Goal: Information Seeking & Learning: Learn about a topic

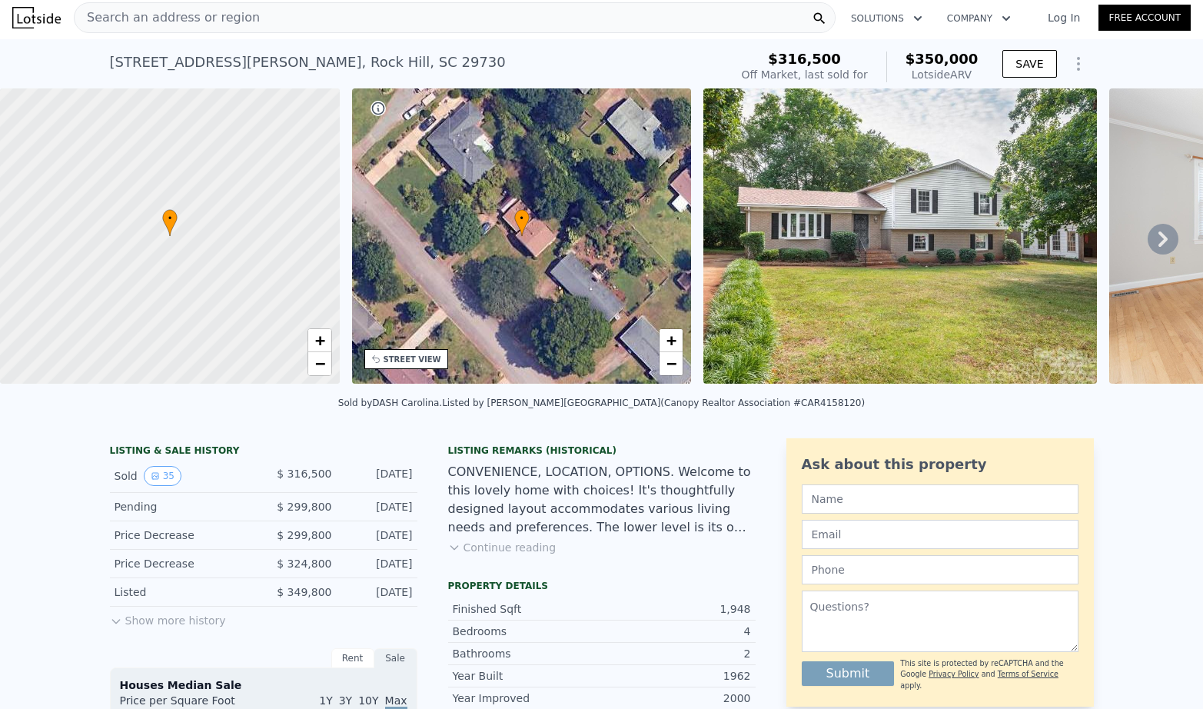
scroll to position [5, 0]
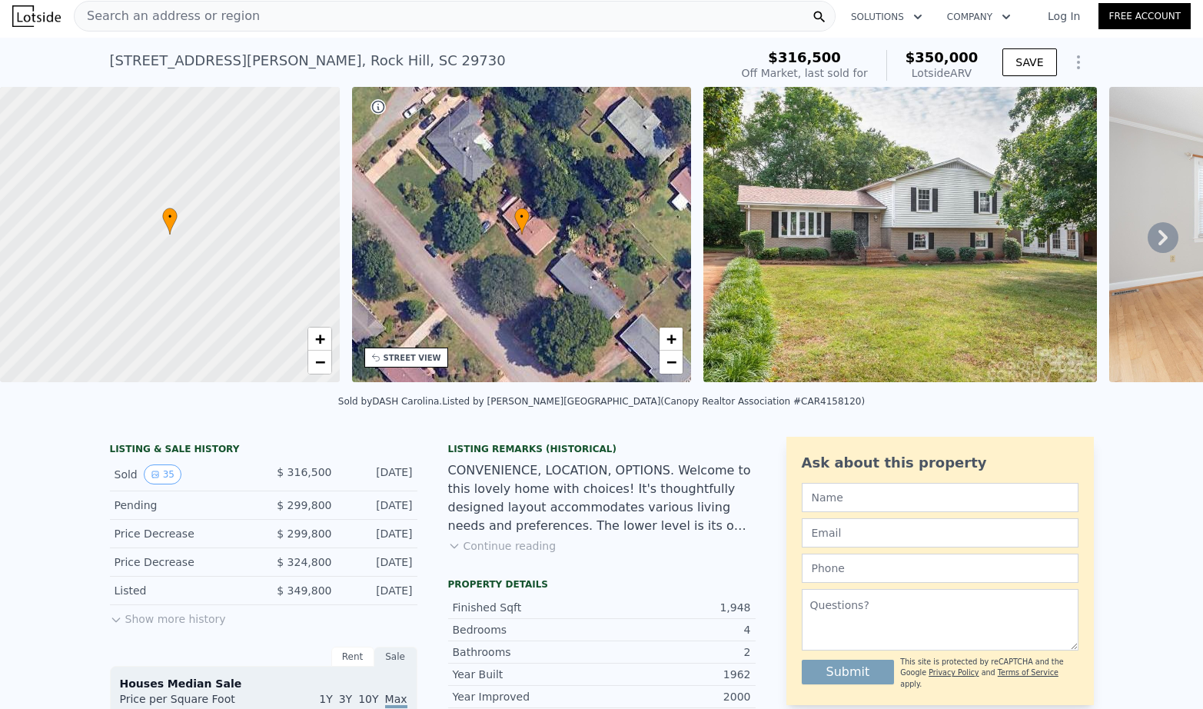
click at [536, 546] on button "Continue reading" at bounding box center [502, 545] width 108 height 15
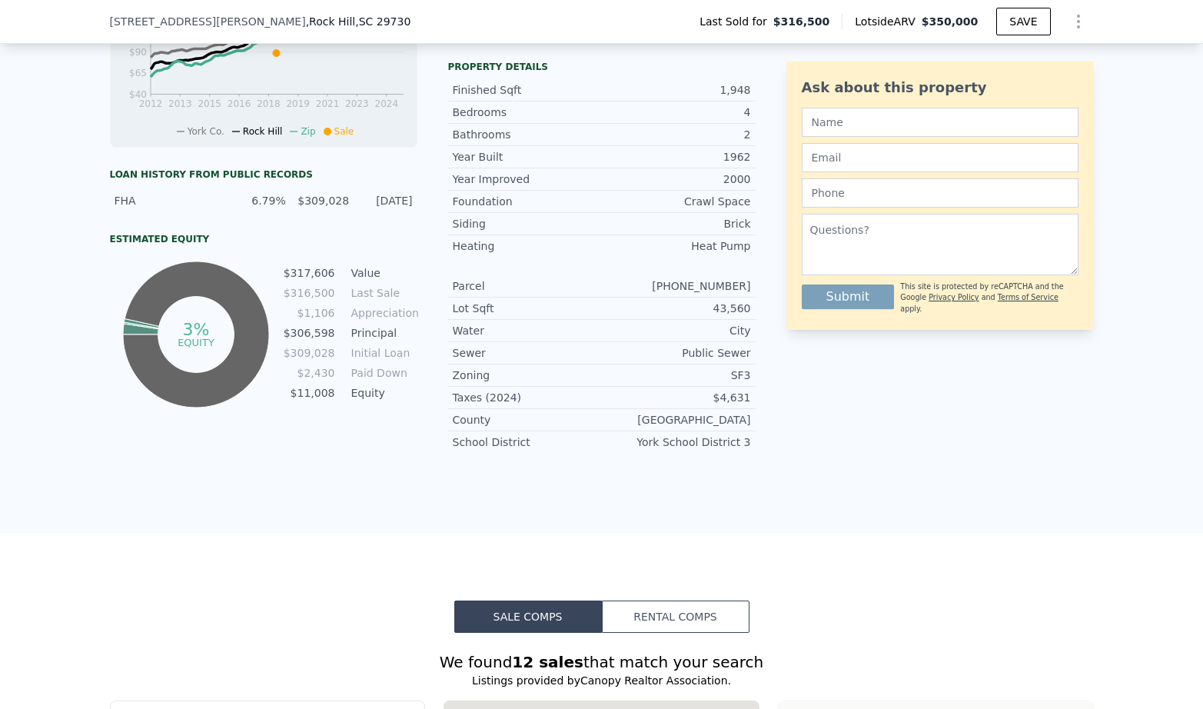
scroll to position [0, 0]
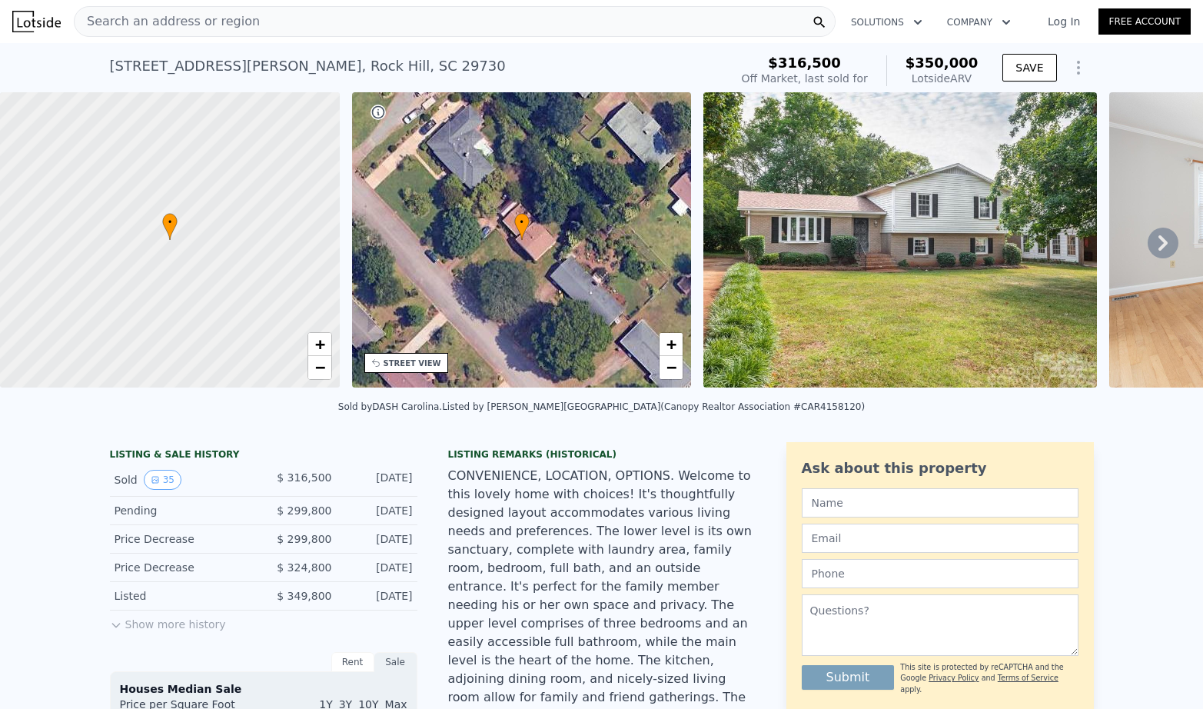
click at [362, 18] on div "Search an address or region" at bounding box center [455, 21] width 762 height 31
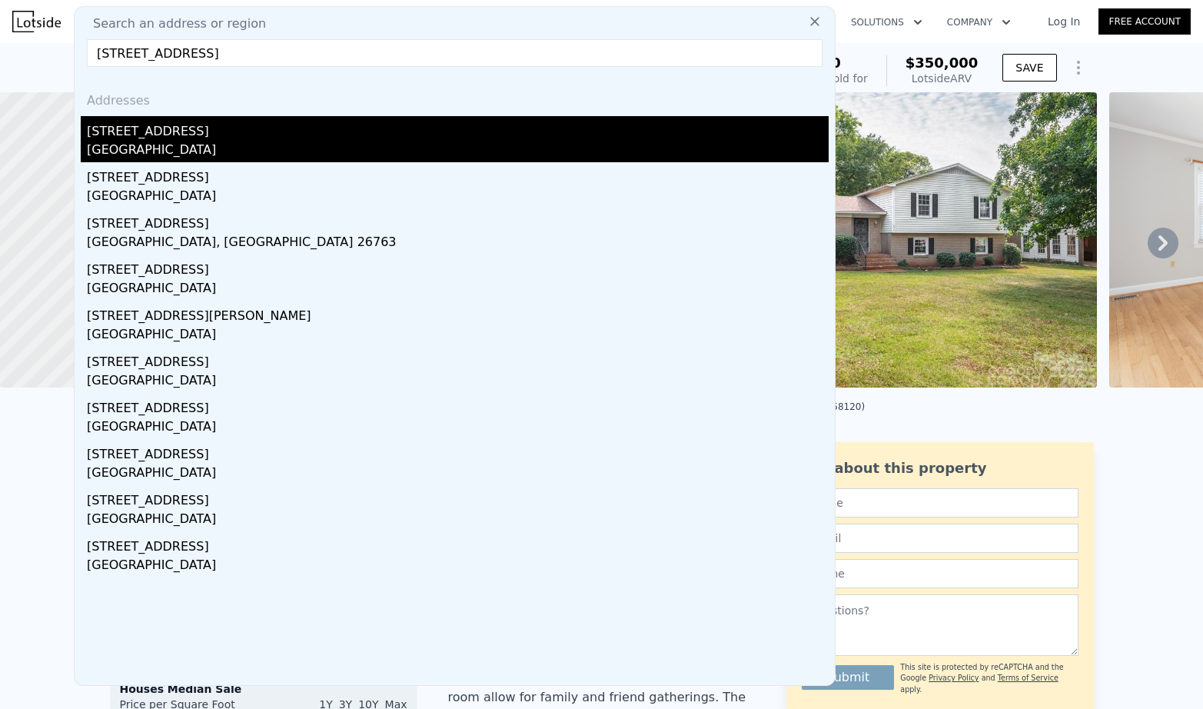
type input "605 ferndale dr"
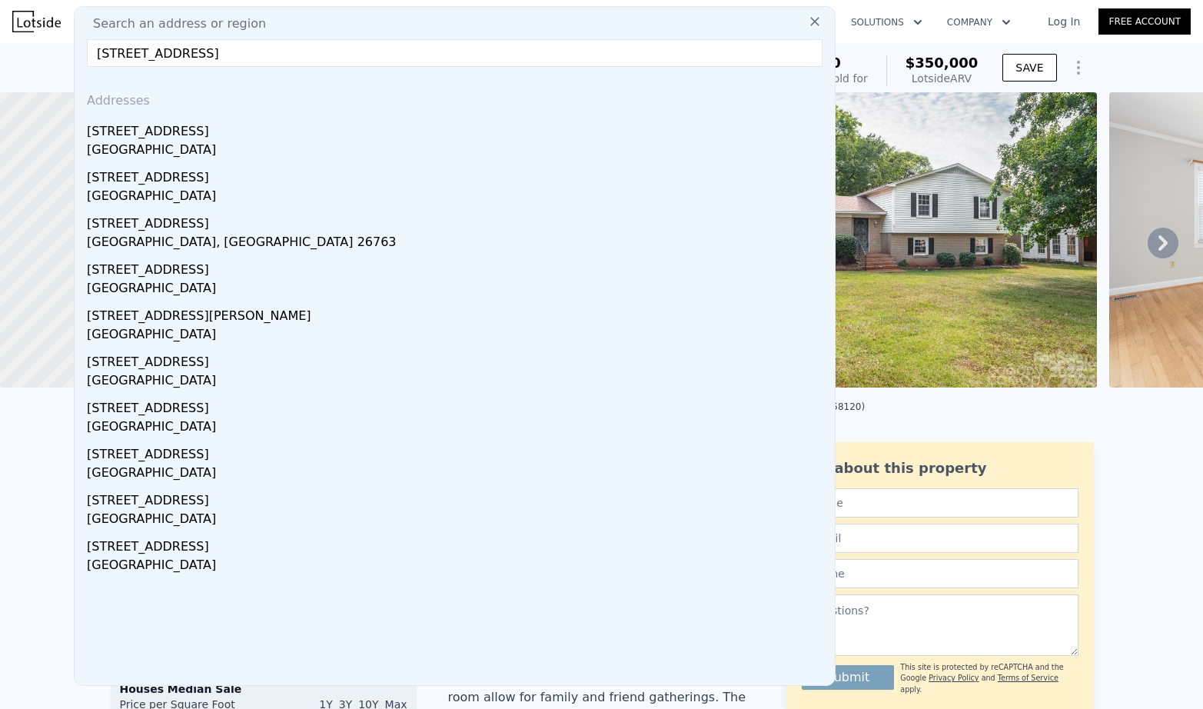
click at [201, 135] on div "605 Ferndale Dr" at bounding box center [458, 128] width 742 height 25
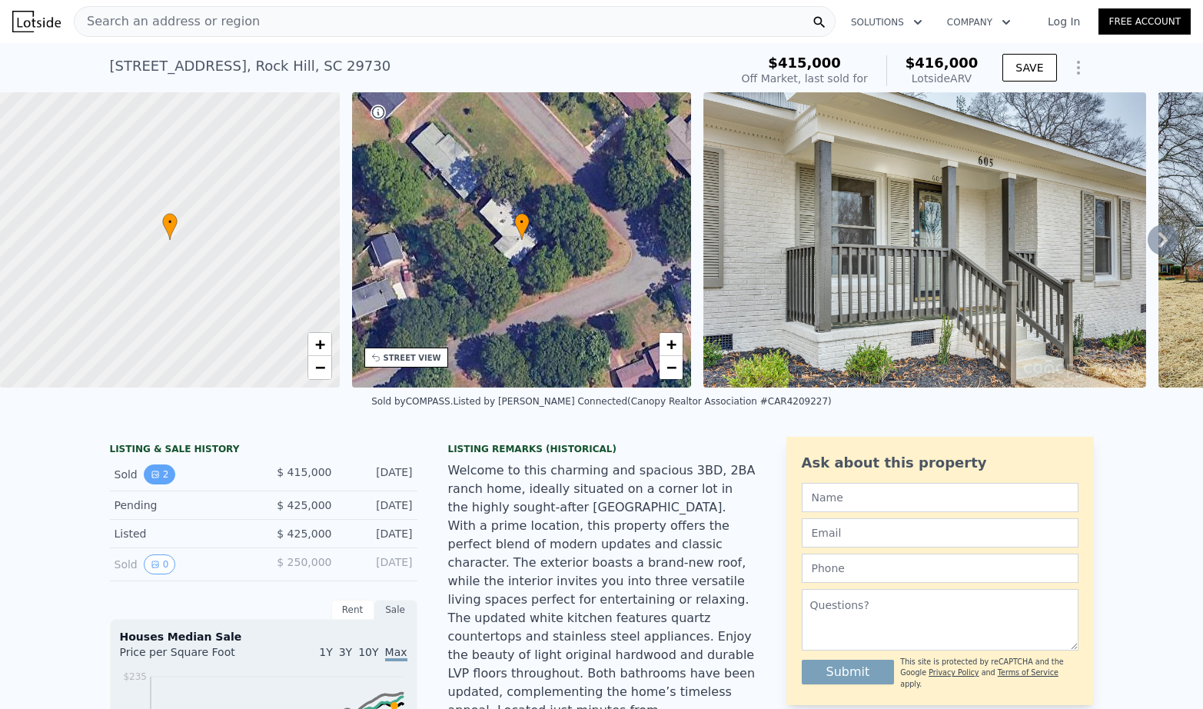
click at [161, 475] on button "2" at bounding box center [160, 474] width 32 height 20
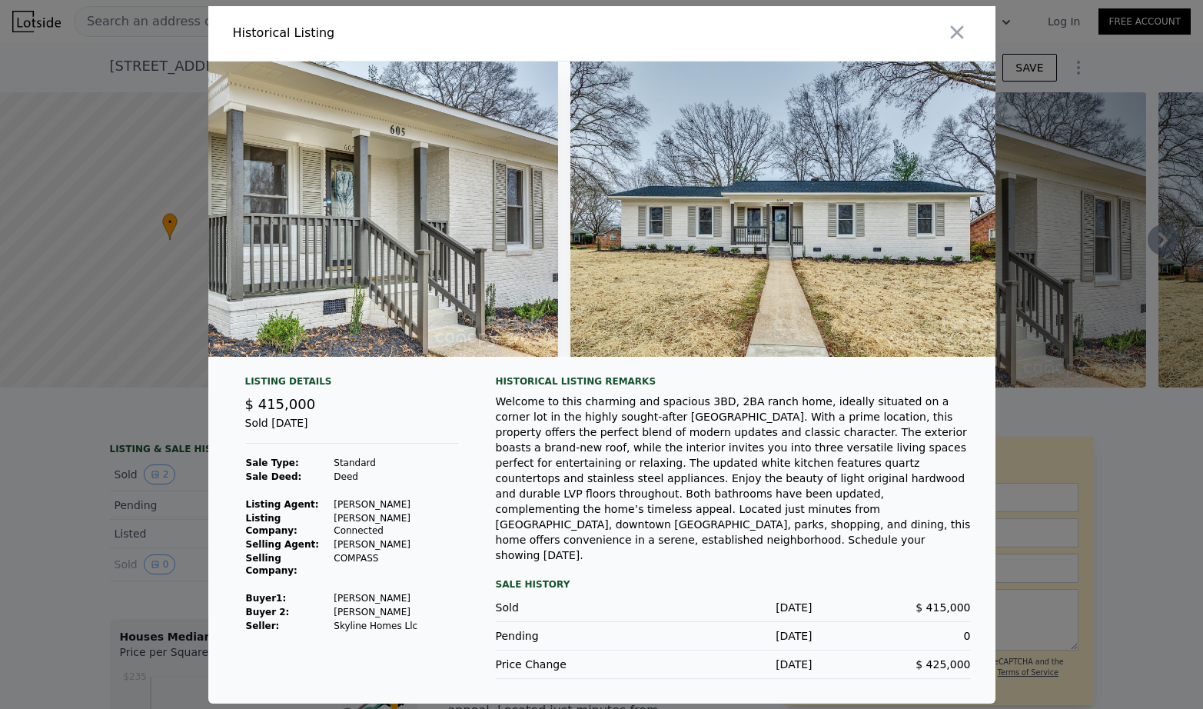
scroll to position [0, 148]
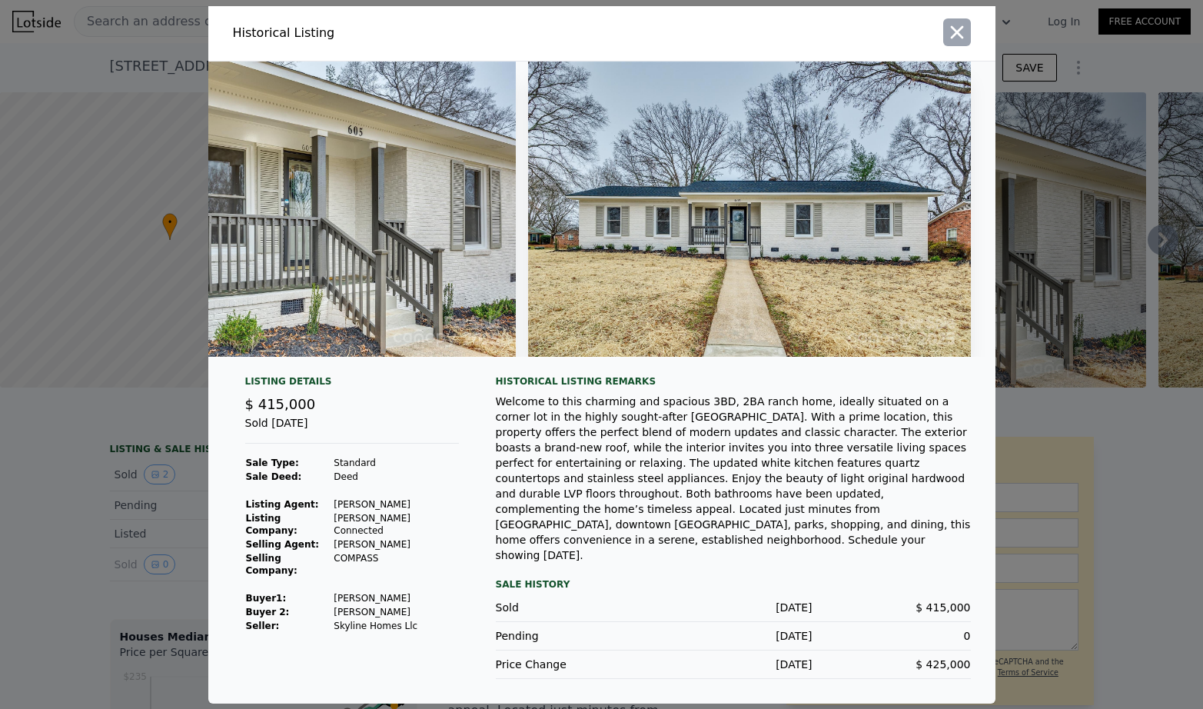
click at [963, 43] on icon "button" at bounding box center [957, 33] width 22 height 22
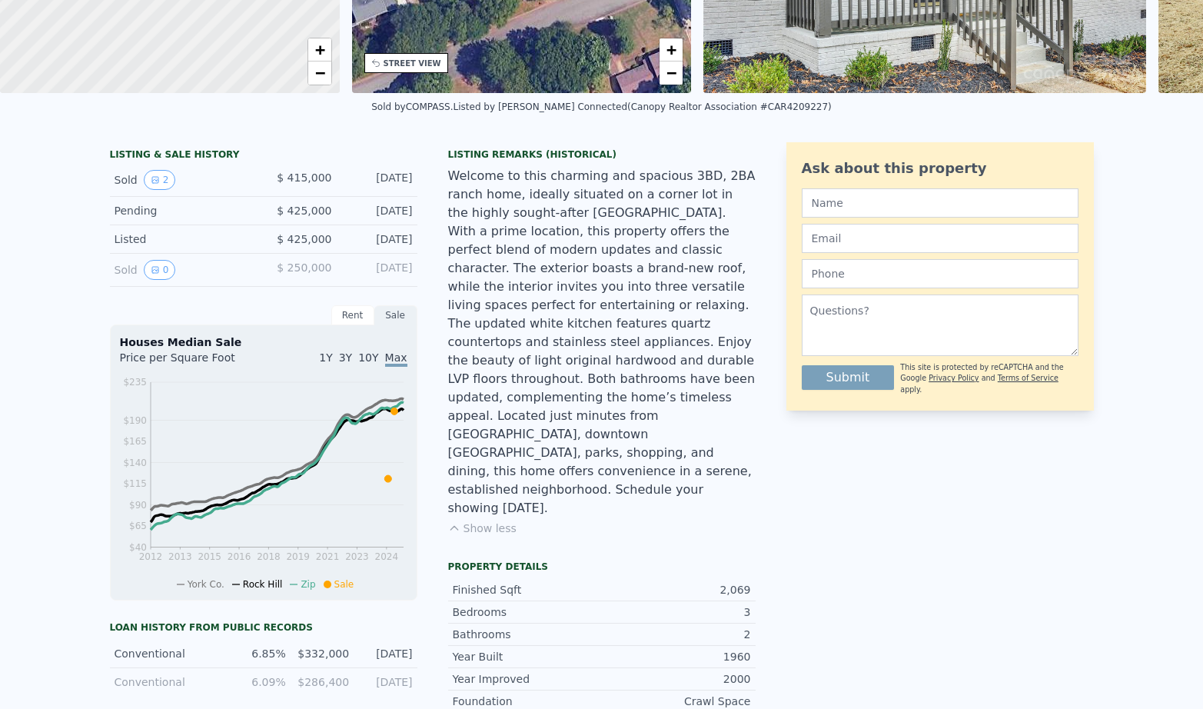
scroll to position [0, 0]
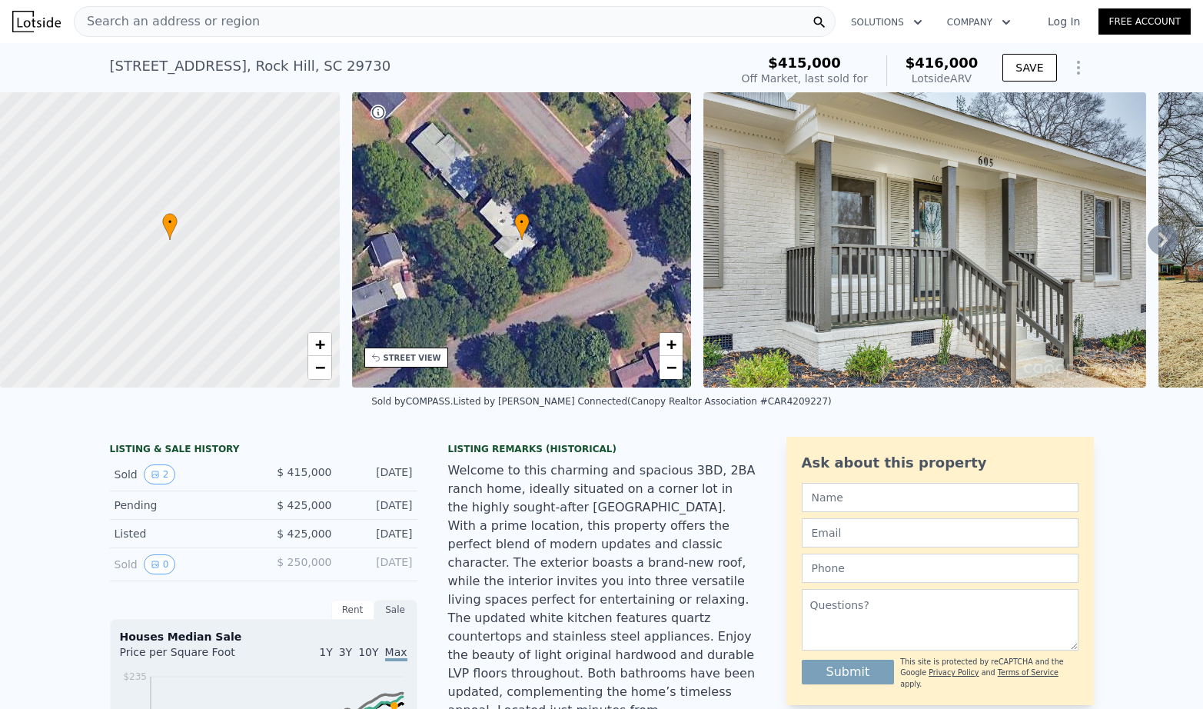
click at [342, 27] on div "Search an address or region" at bounding box center [455, 21] width 762 height 31
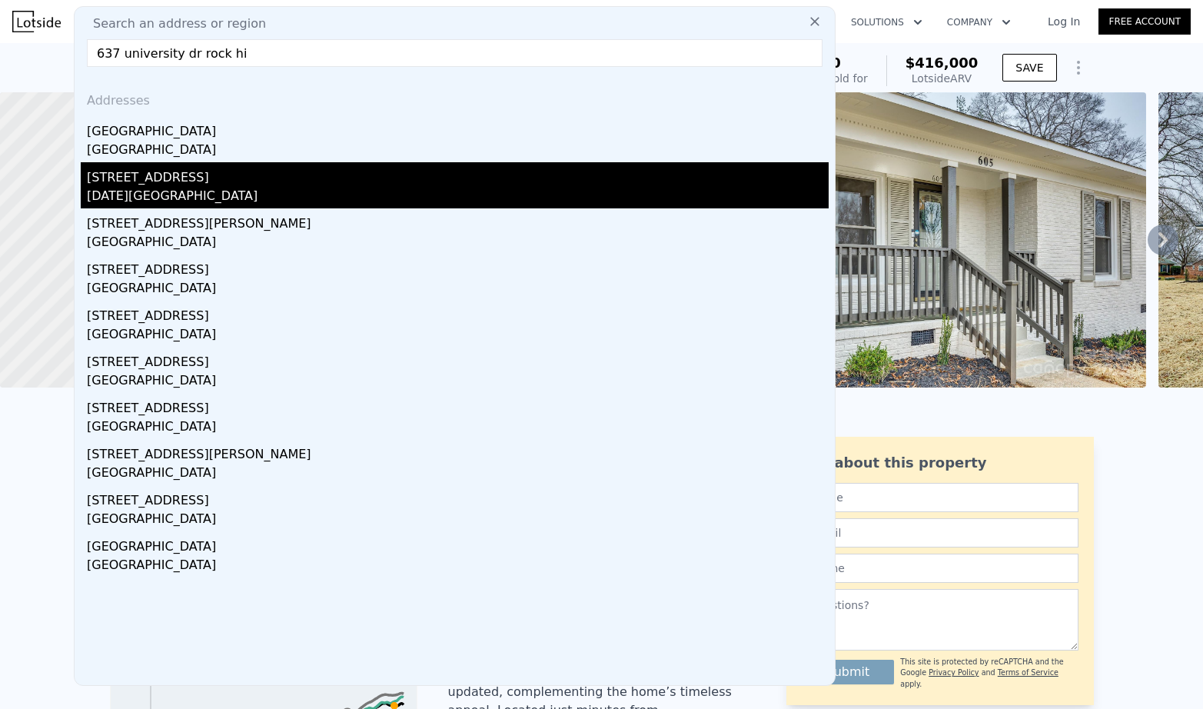
type input "637 university dr rock hi"
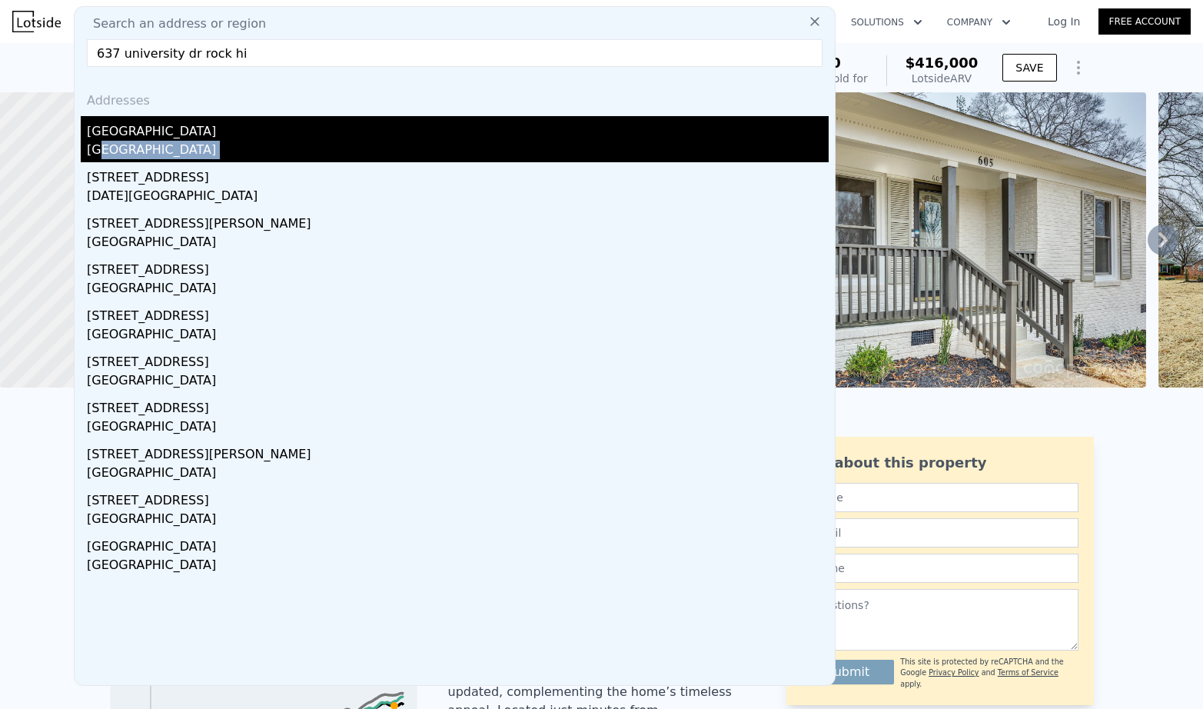
drag, startPoint x: 85, startPoint y: 176, endPoint x: 101, endPoint y: 151, distance: 30.1
click at [101, 152] on div "Addresses 637 University Dr Rock Hill, SC 29730 637 University Forest Cir Red H…" at bounding box center [455, 382] width 760 height 606
click at [110, 144] on div "Rock Hill, SC 29730" at bounding box center [458, 152] width 742 height 22
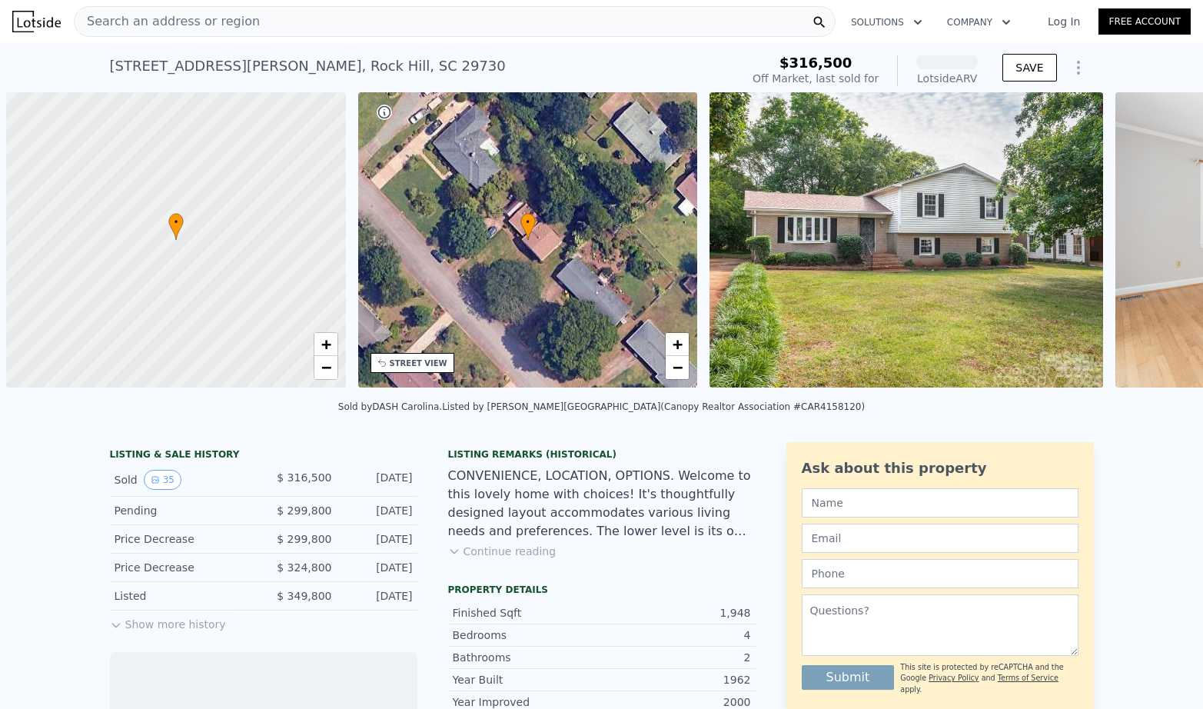
scroll to position [0, 6]
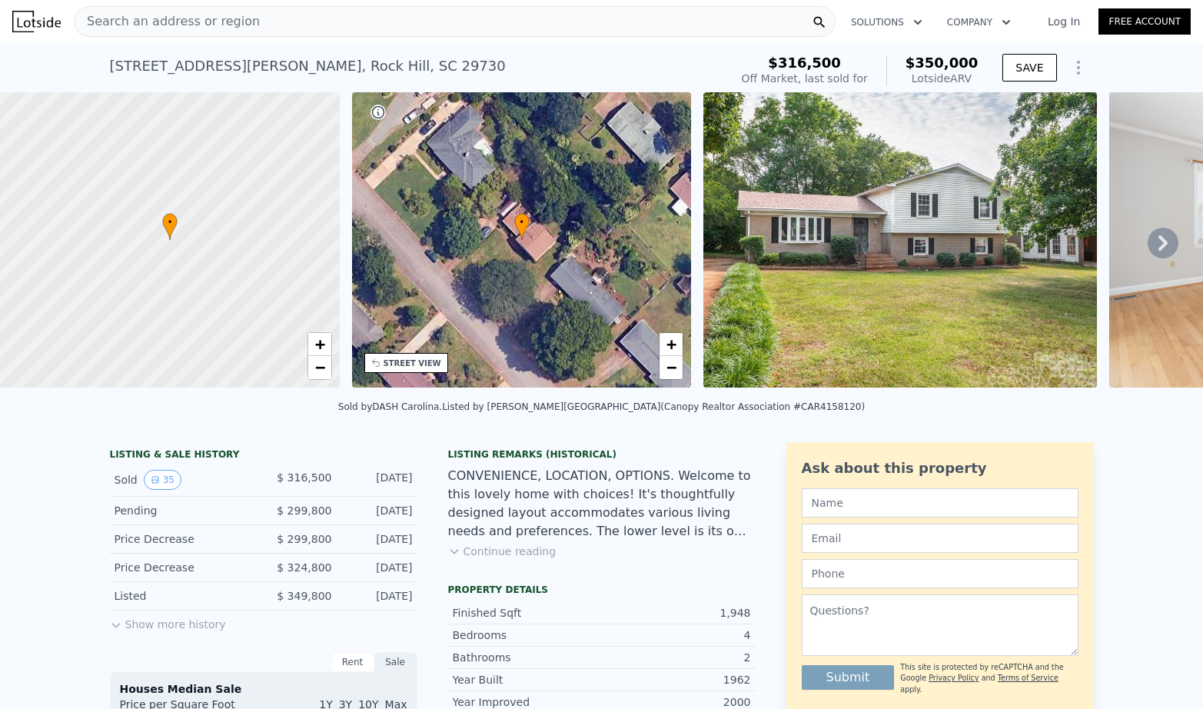
click at [1039, 272] on img at bounding box center [900, 239] width 394 height 295
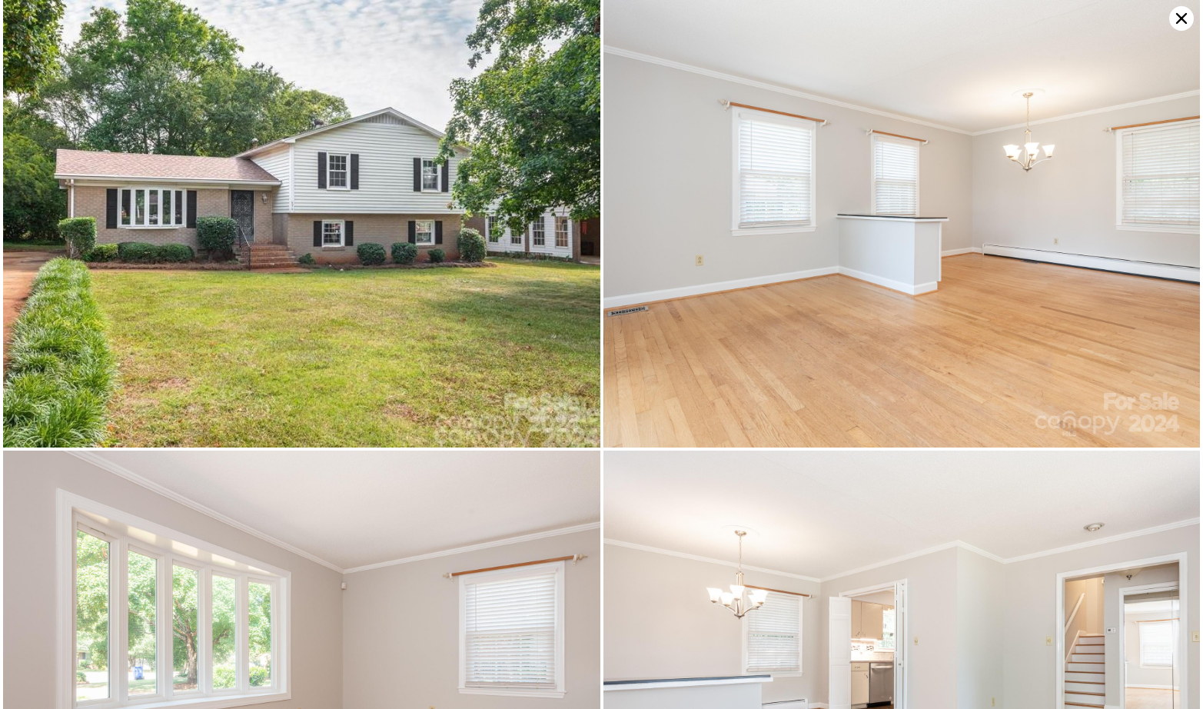
click at [1182, 26] on icon at bounding box center [1181, 18] width 25 height 25
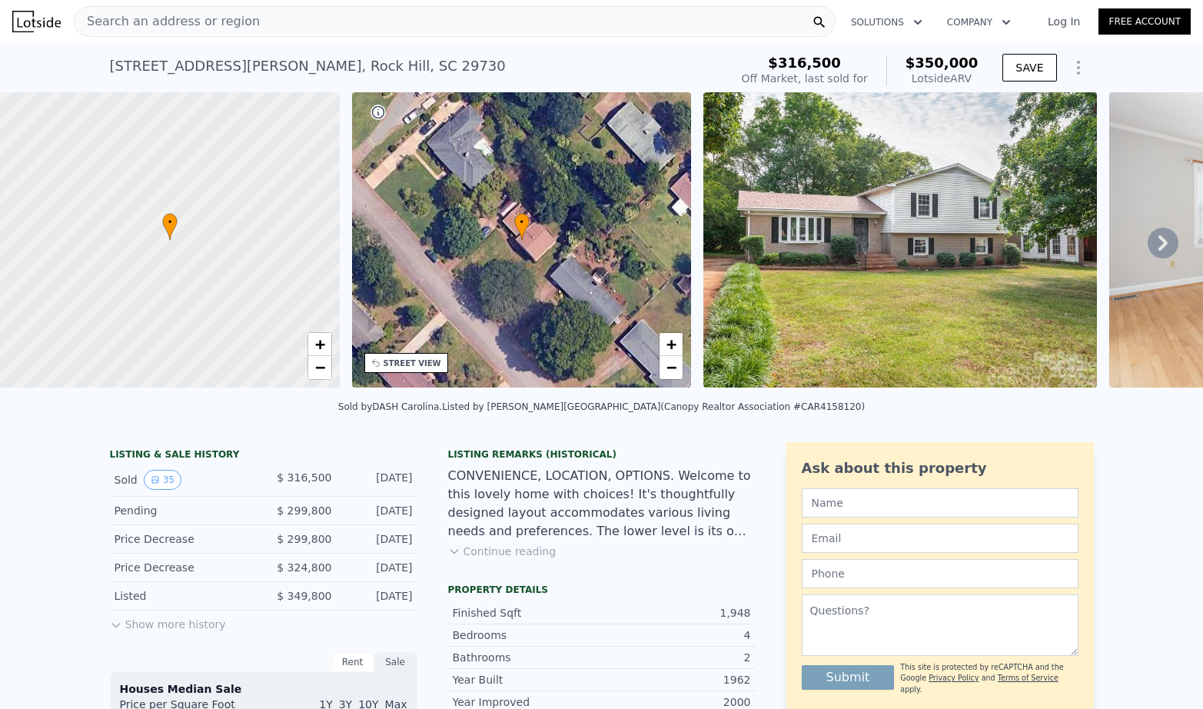
click at [183, 621] on button "Show more history" at bounding box center [168, 621] width 116 height 22
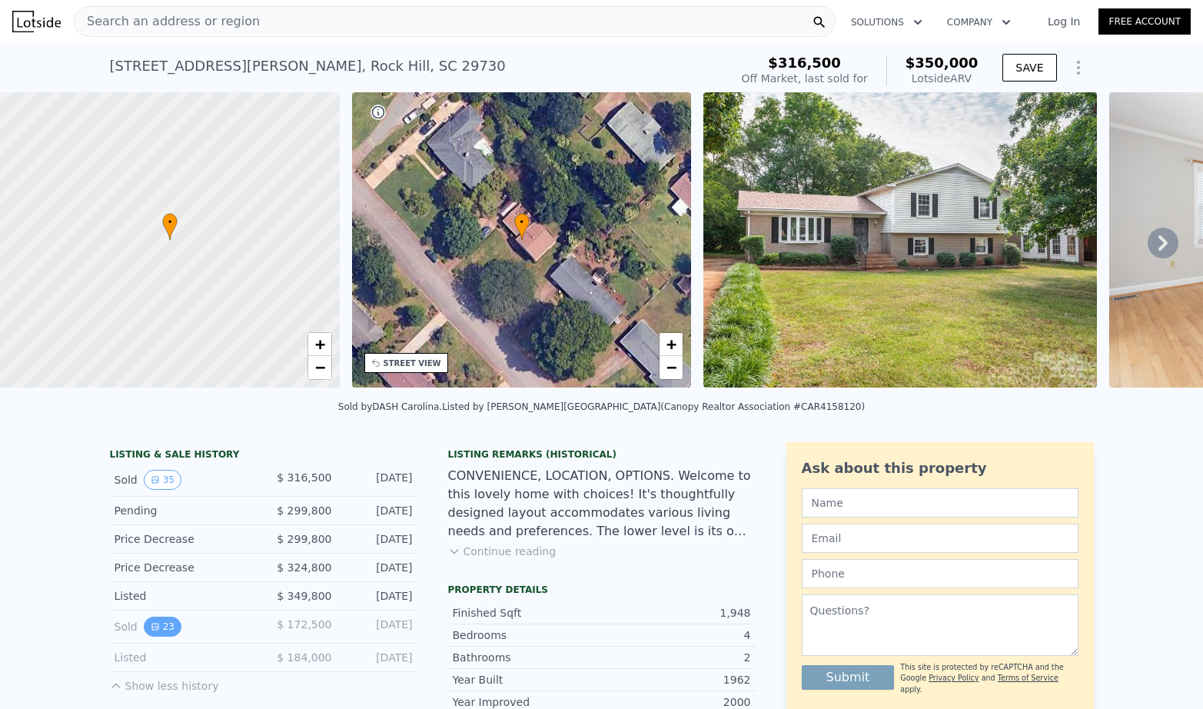
click at [165, 624] on button "23" at bounding box center [163, 627] width 38 height 20
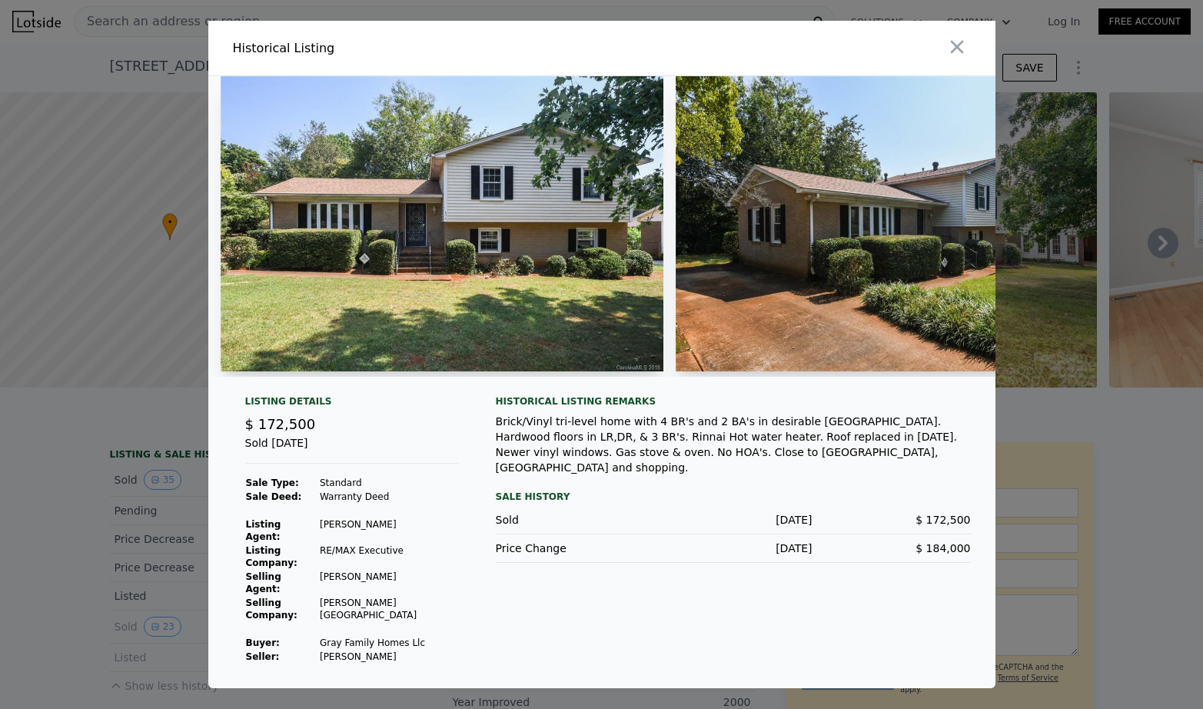
click at [478, 213] on img at bounding box center [443, 223] width 444 height 295
click at [61, 337] on div at bounding box center [601, 354] width 1203 height 709
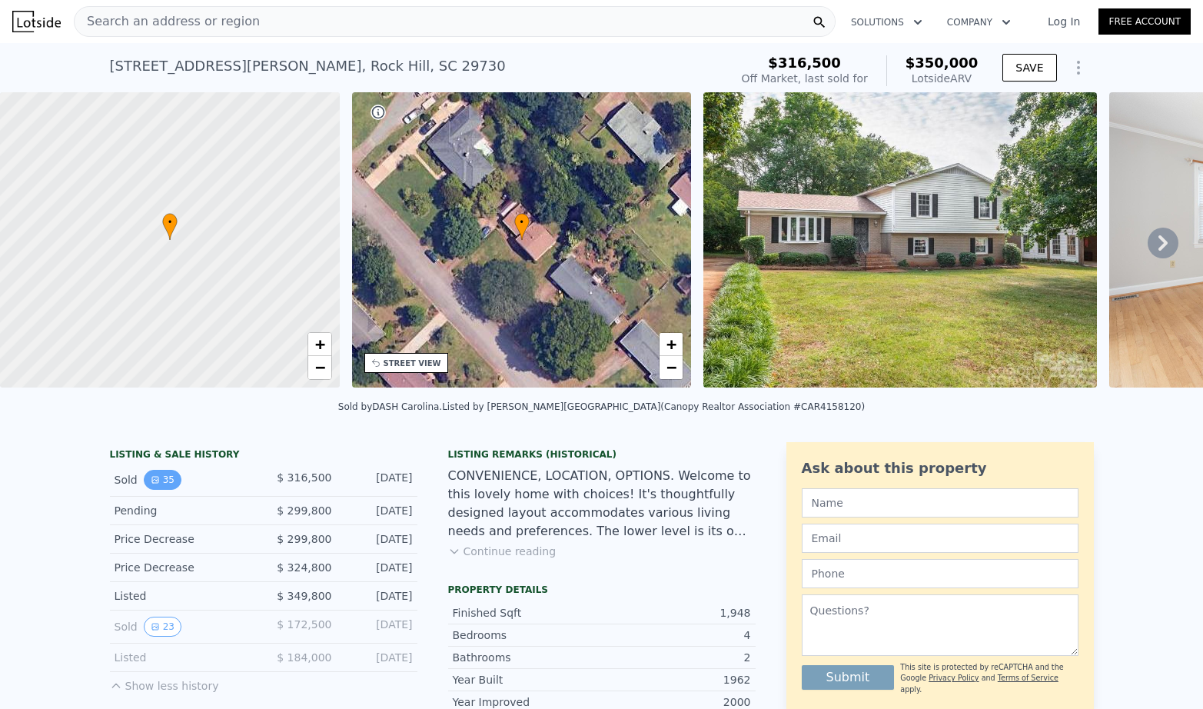
click at [159, 479] on button "35" at bounding box center [163, 480] width 38 height 20
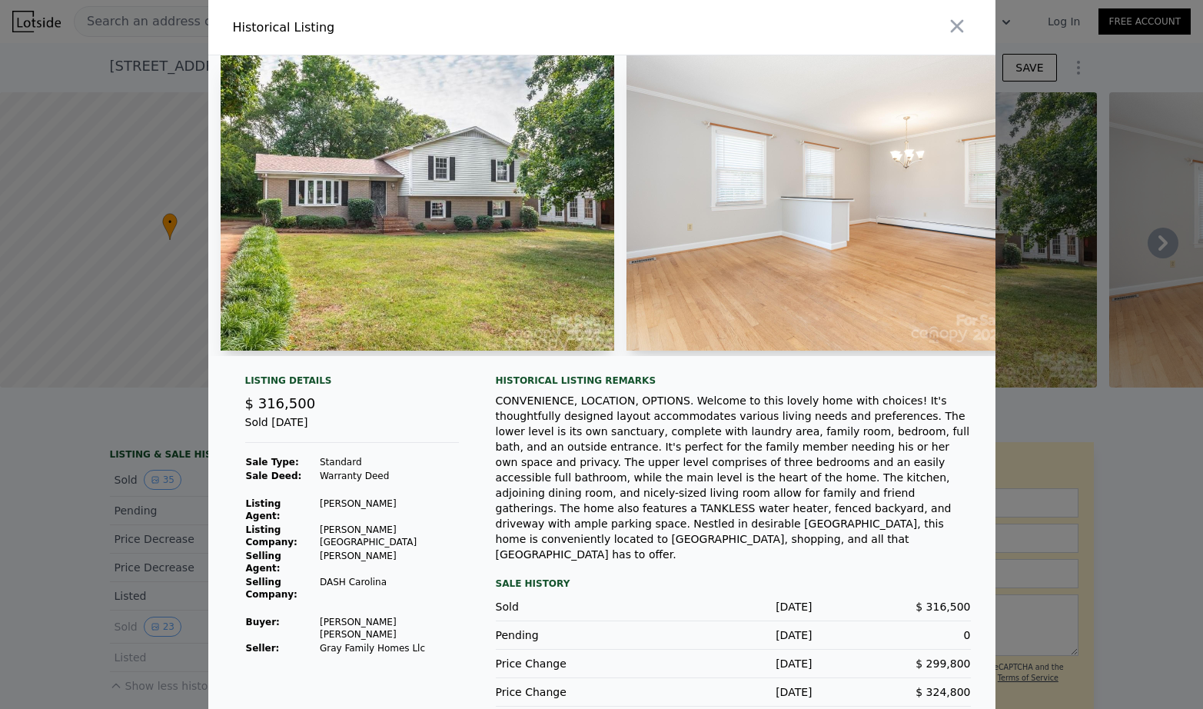
click at [358, 202] on img at bounding box center [418, 202] width 394 height 295
click at [157, 625] on div at bounding box center [601, 354] width 1203 height 709
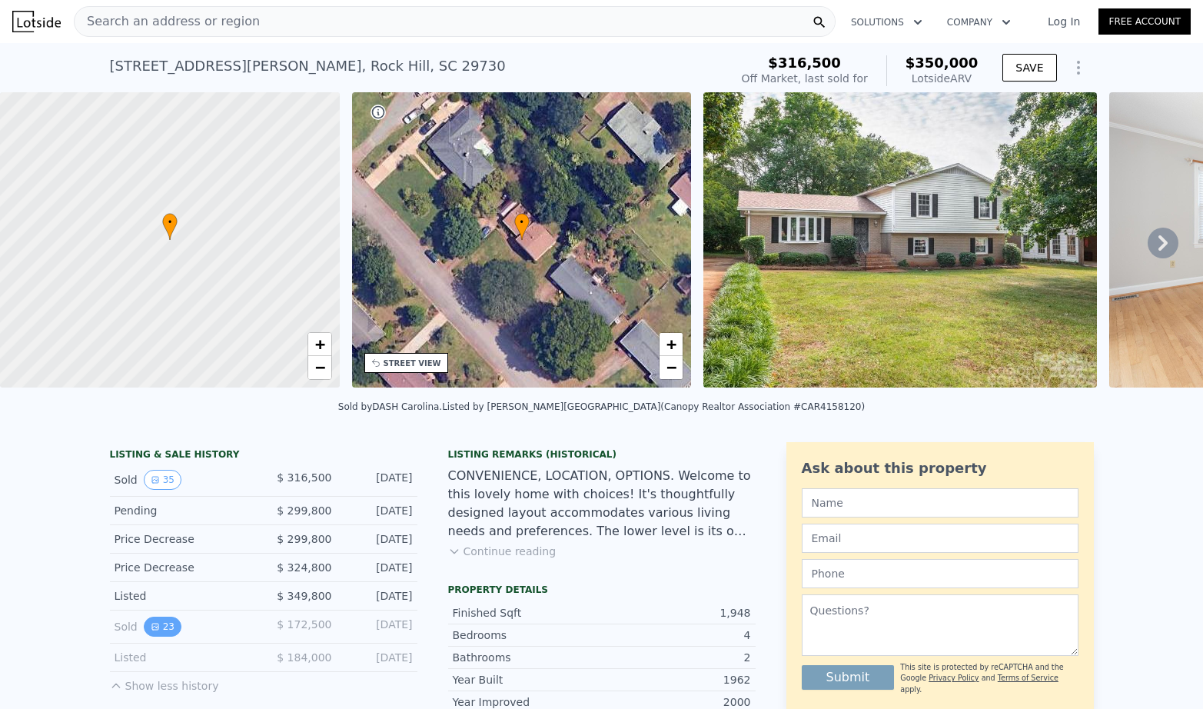
click at [161, 628] on button "23" at bounding box center [163, 627] width 38 height 20
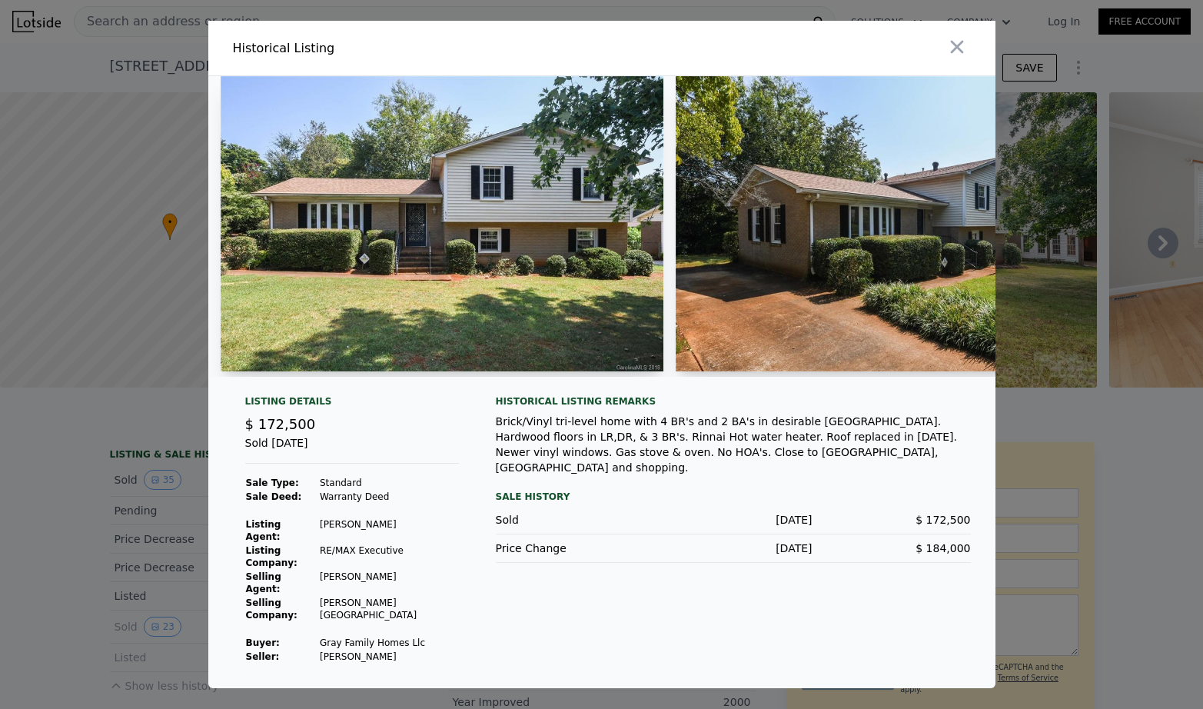
click at [145, 308] on div at bounding box center [601, 354] width 1203 height 709
